Goal: Find contact information: Find contact information

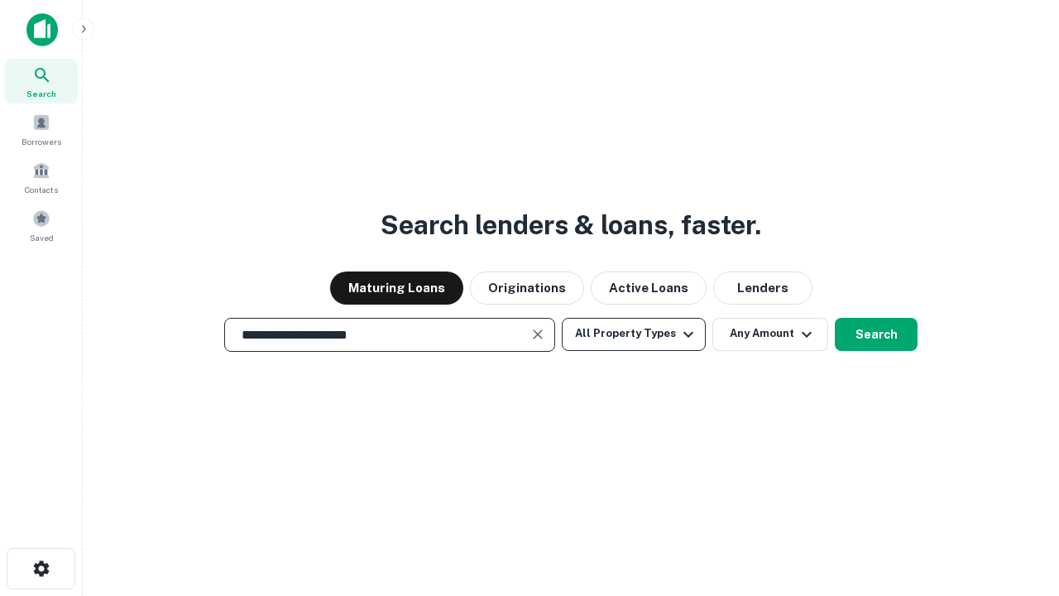
type input "**********"
click at [634, 333] on button "All Property Types" at bounding box center [634, 334] width 144 height 33
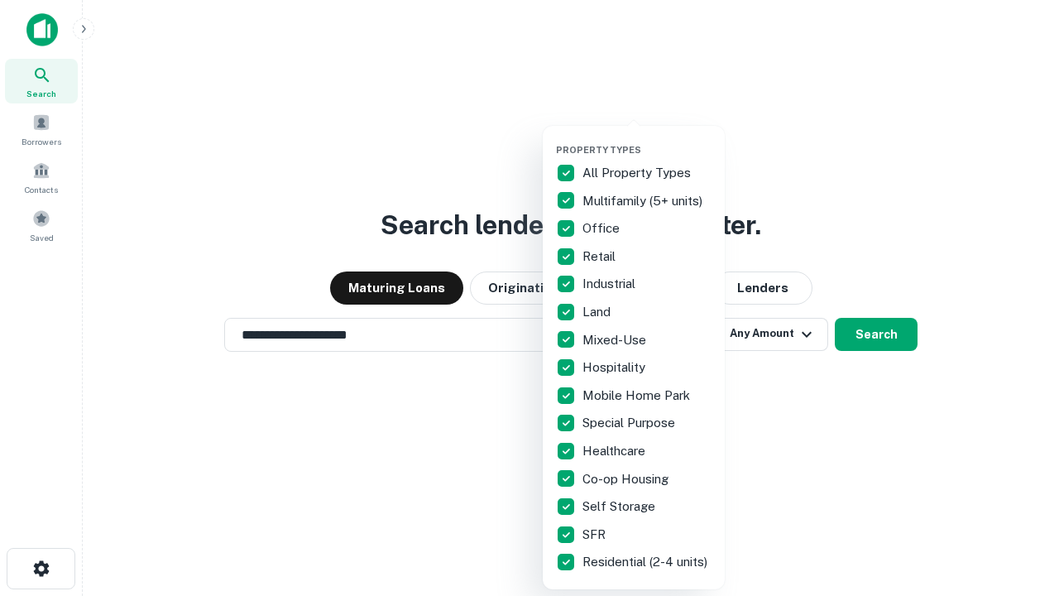
click at [647, 139] on button "button" at bounding box center [647, 139] width 182 height 1
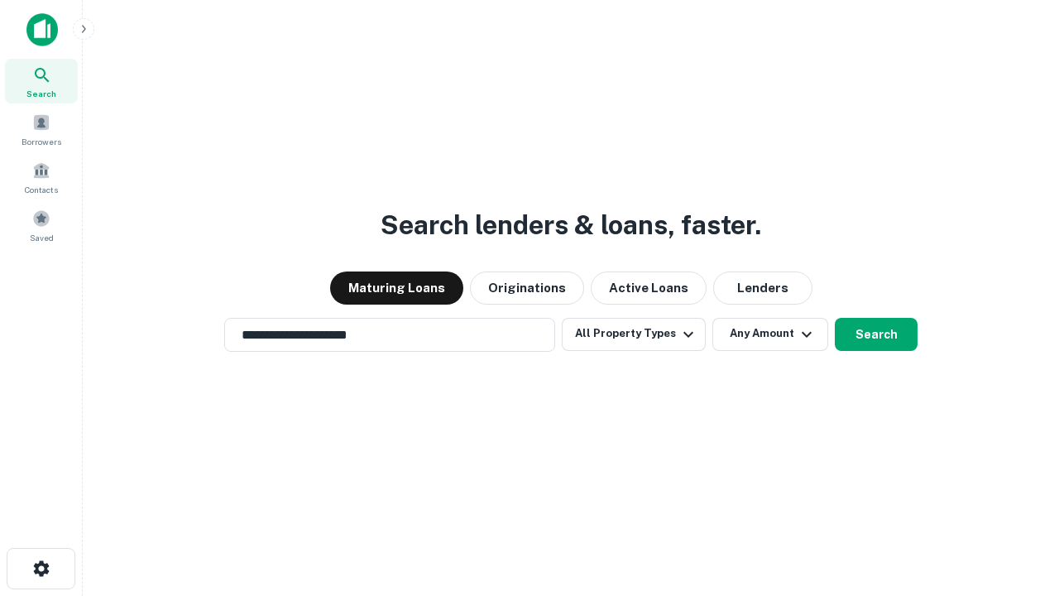
scroll to position [10, 199]
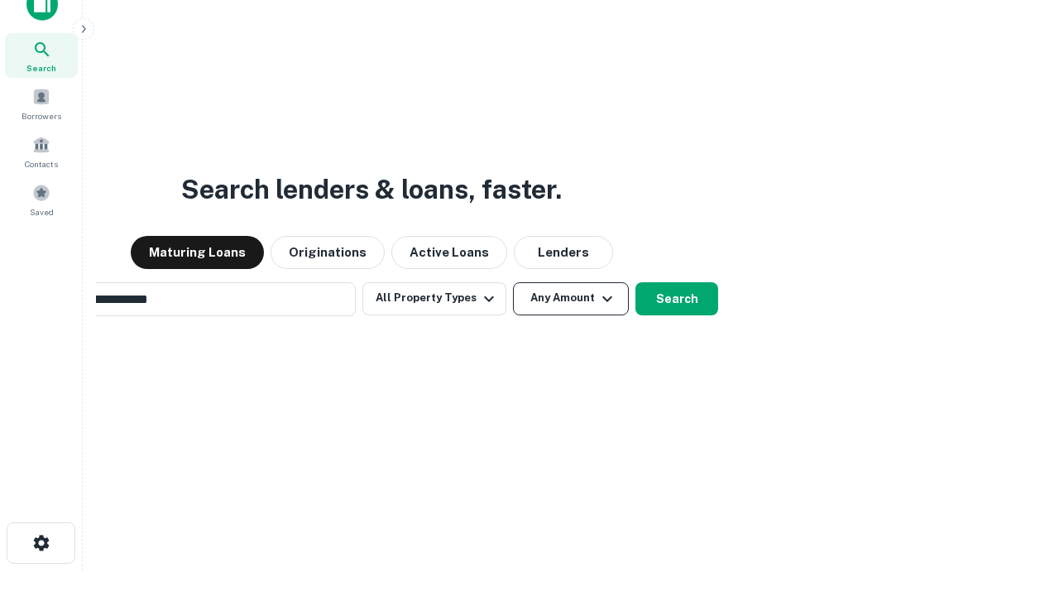
click at [513, 282] on button "Any Amount" at bounding box center [571, 298] width 116 height 33
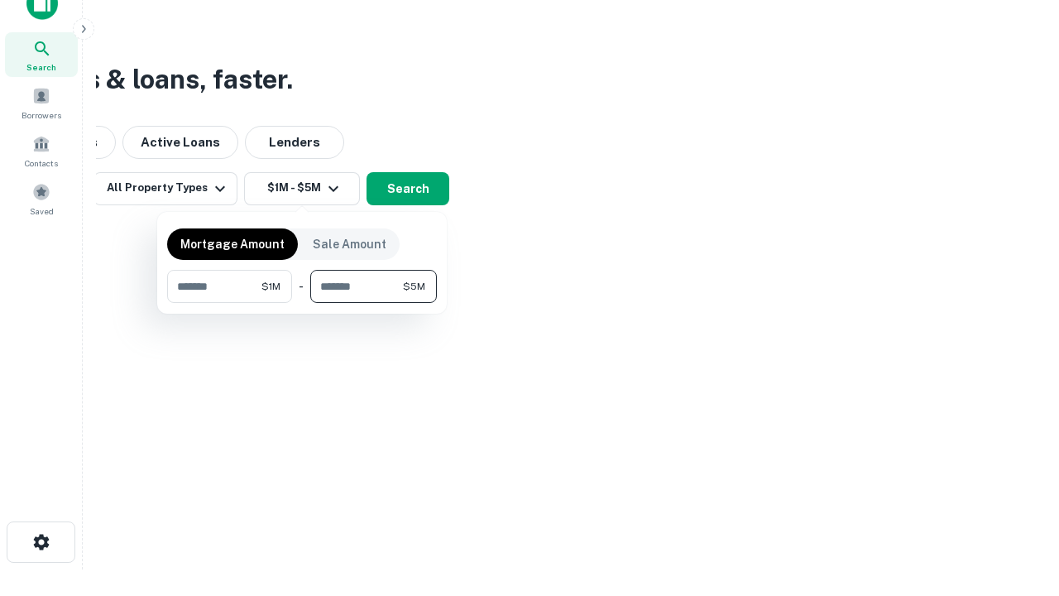
type input "*******"
click at [302, 303] on button "button" at bounding box center [302, 303] width 270 height 1
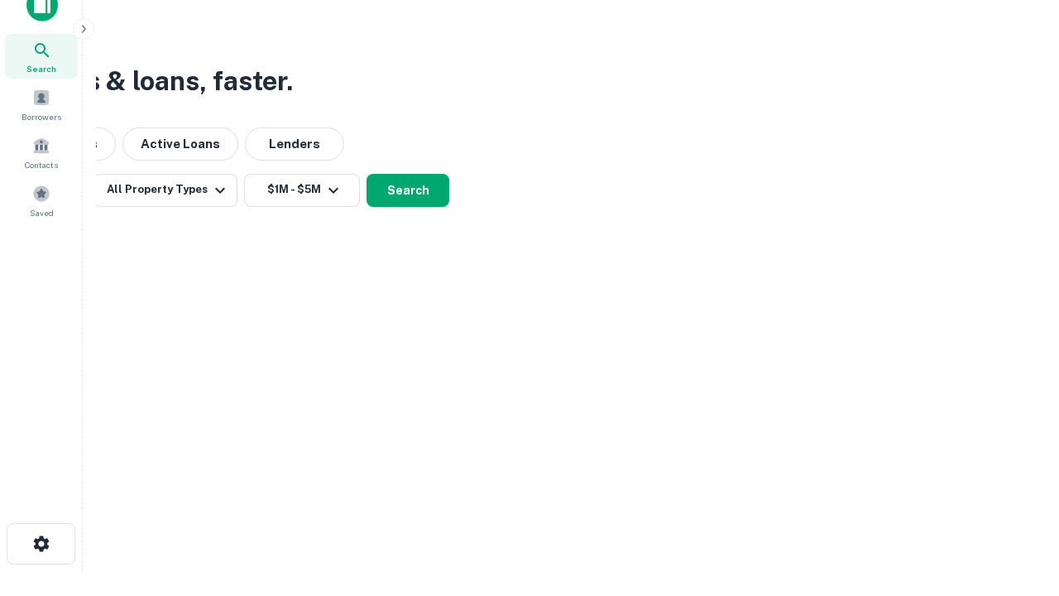
scroll to position [10, 305]
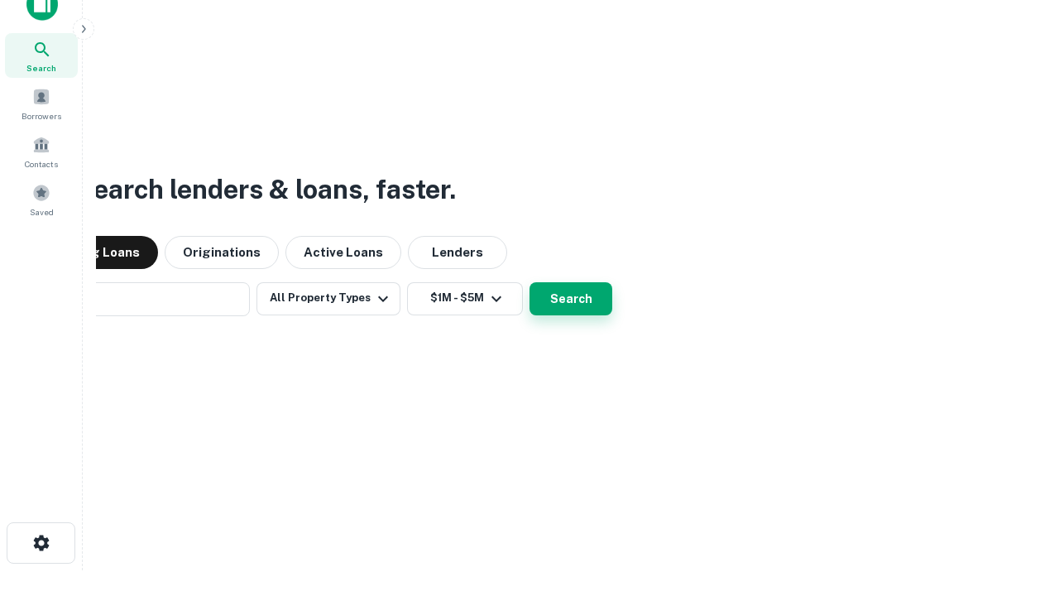
click at [529, 282] on button "Search" at bounding box center [570, 298] width 83 height 33
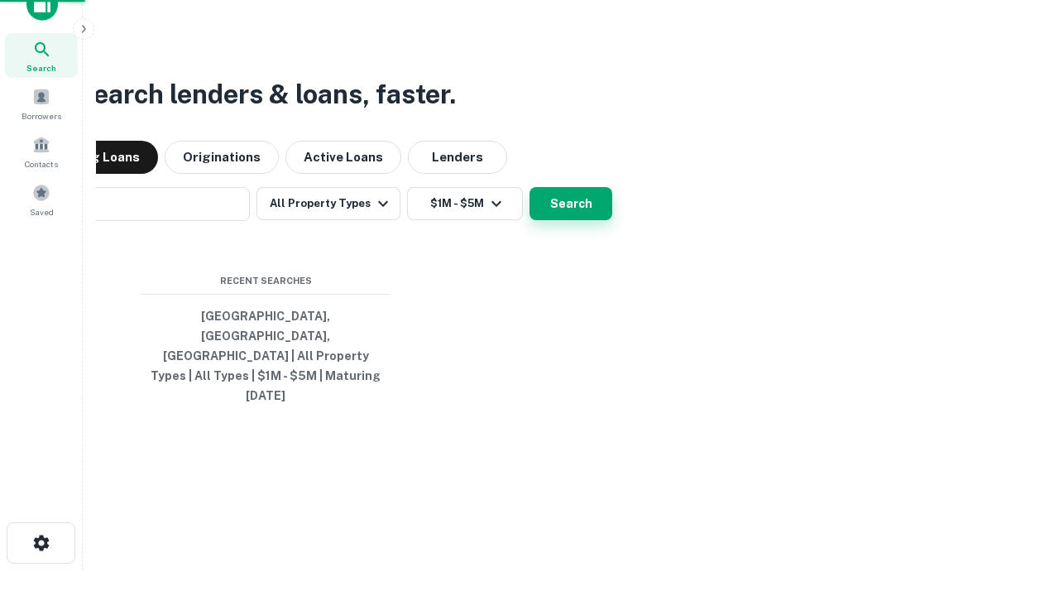
scroll to position [44, 468]
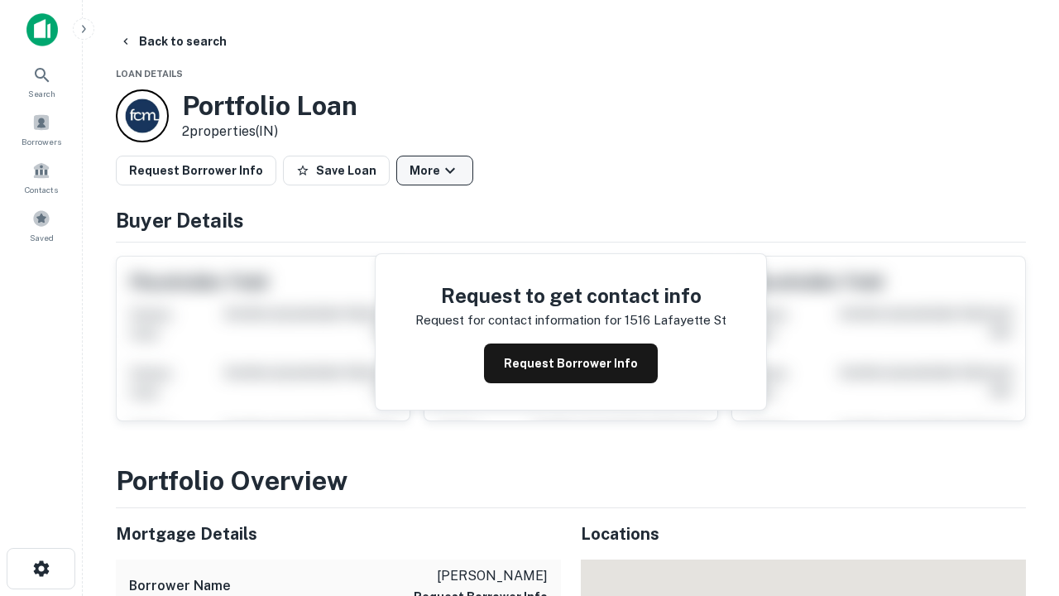
click at [434, 170] on button "More" at bounding box center [434, 171] width 77 height 30
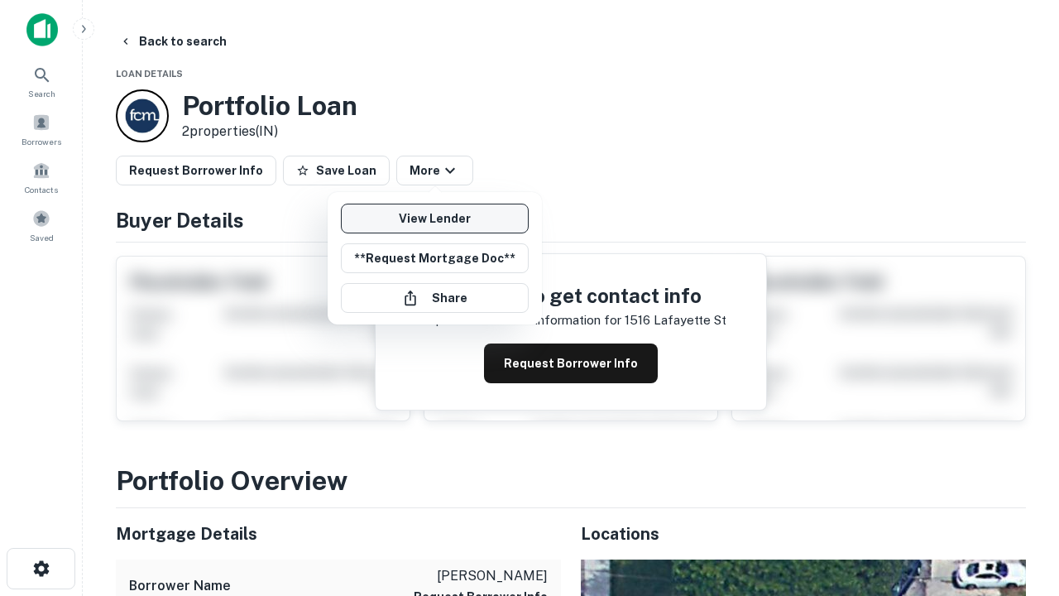
click at [434, 218] on link "View Lender" at bounding box center [435, 219] width 188 height 30
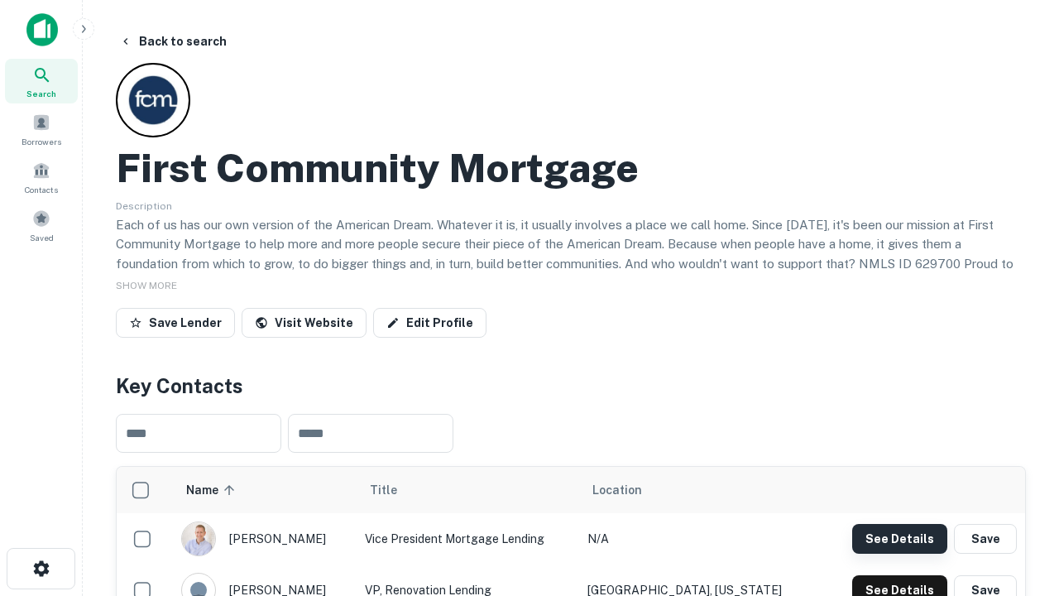
click at [899, 538] on button "See Details" at bounding box center [899, 539] width 95 height 30
click at [41, 568] on icon "button" at bounding box center [41, 568] width 20 height 20
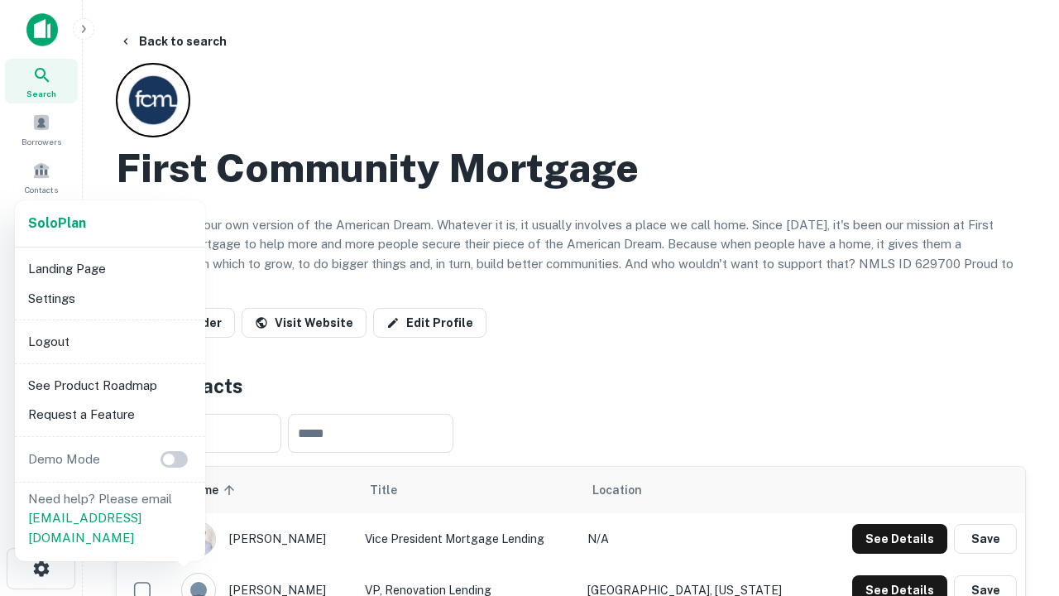
click at [109, 341] on li "Logout" at bounding box center [110, 342] width 177 height 30
